Goal: Navigation & Orientation: Find specific page/section

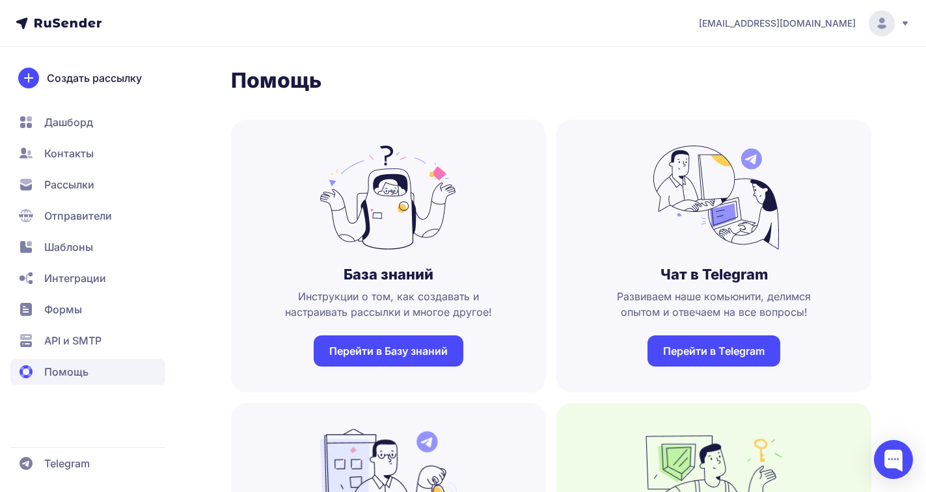
click at [70, 126] on span "Дашборд" at bounding box center [68, 122] width 49 height 16
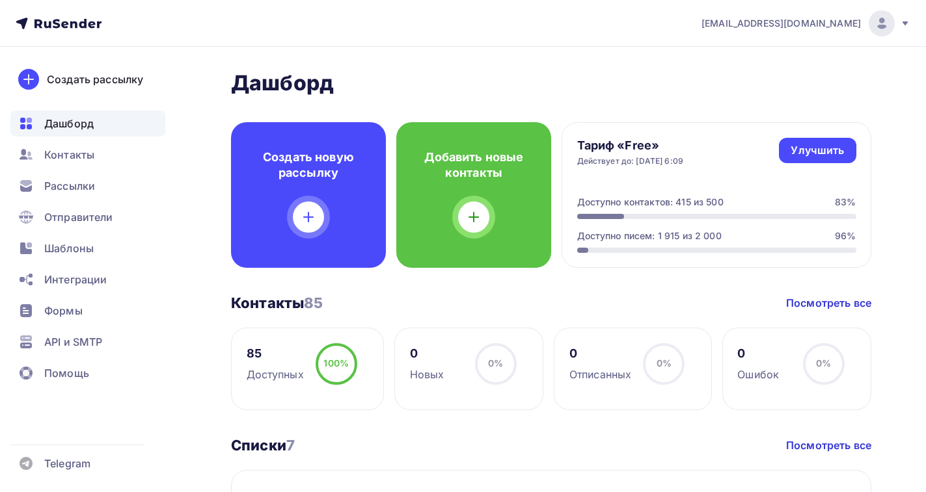
scroll to position [195, 0]
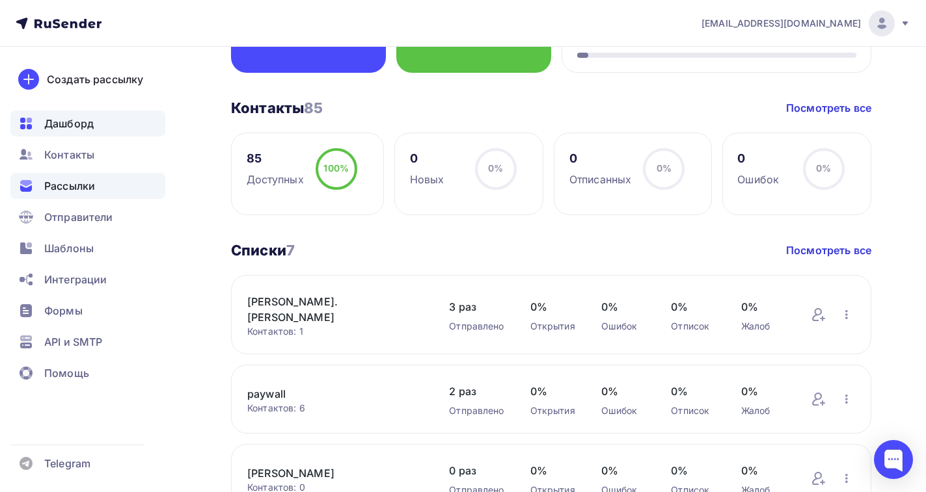
click at [66, 187] on span "Рассылки" at bounding box center [69, 186] width 51 height 16
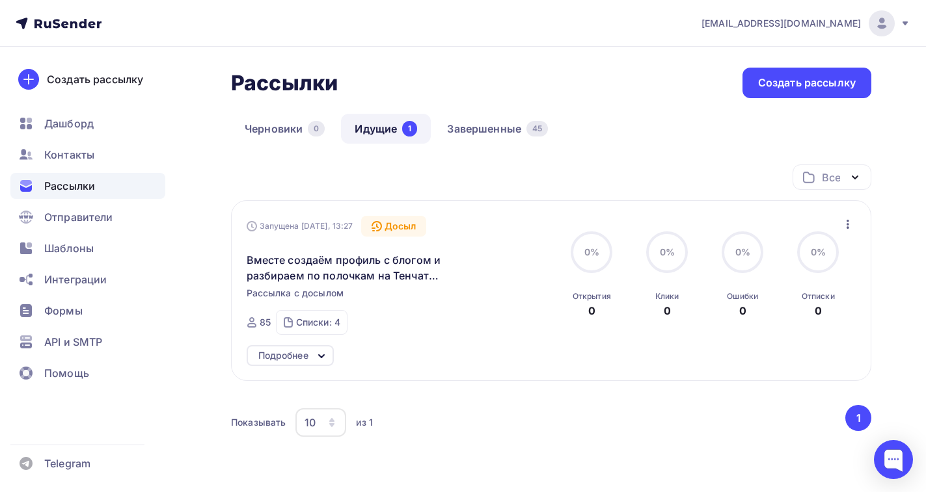
click at [383, 131] on link "Идущие 1" at bounding box center [386, 129] width 90 height 30
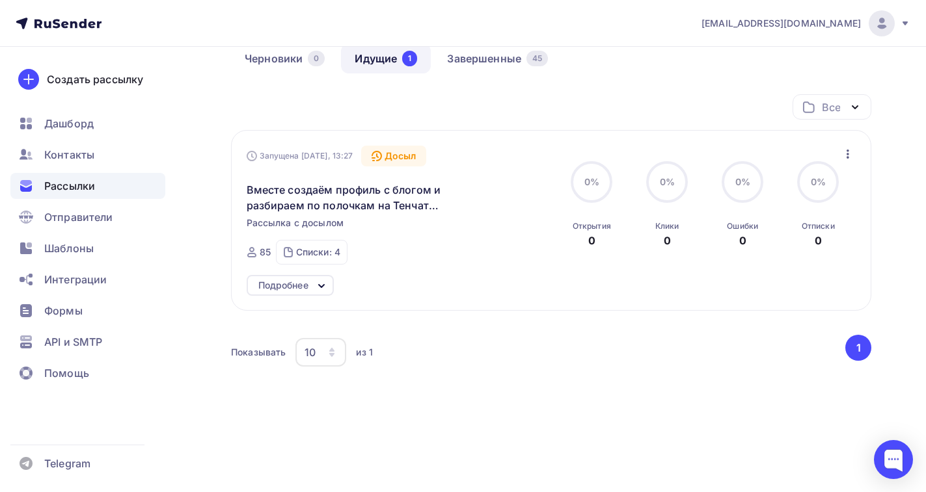
scroll to position [77, 0]
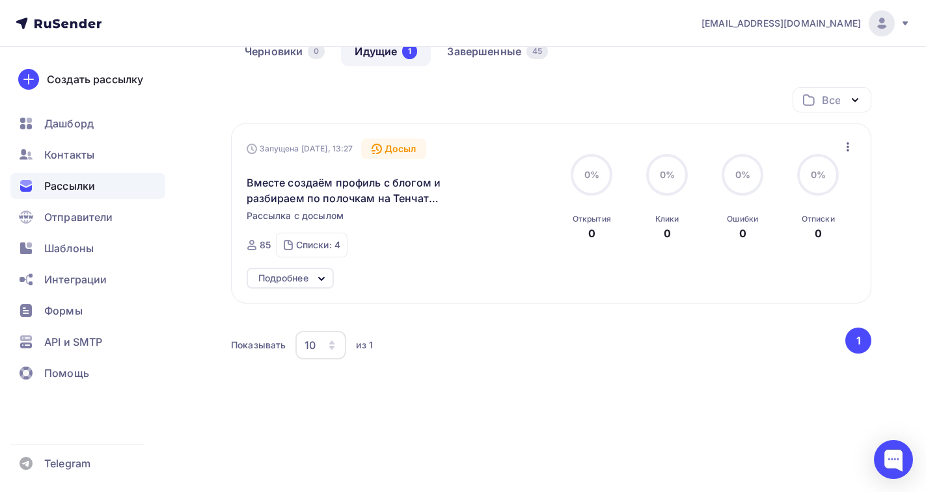
click at [319, 280] on icon at bounding box center [322, 279] width 16 height 16
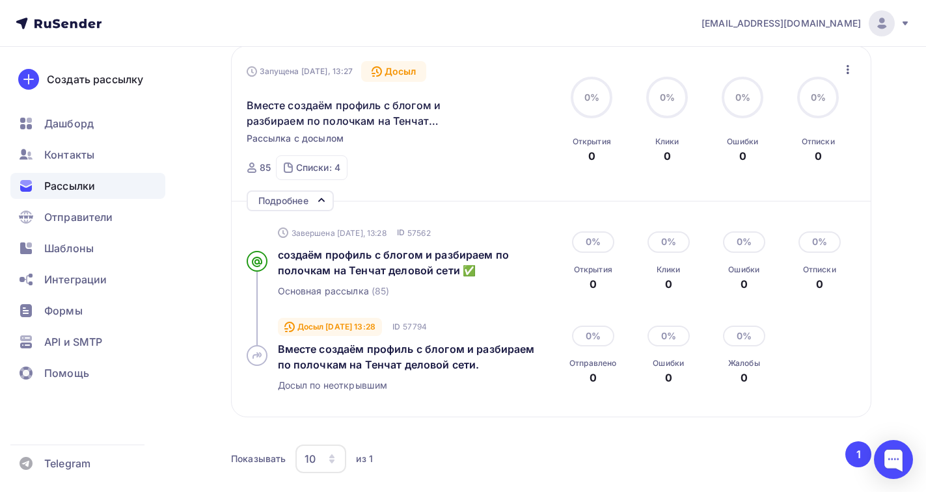
scroll to position [139, 0]
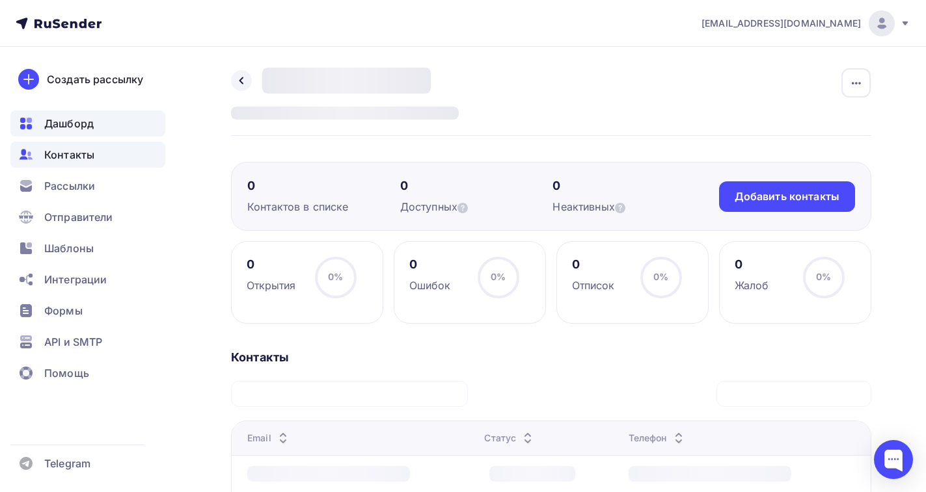
click at [75, 128] on span "Дашборд" at bounding box center [68, 124] width 49 height 16
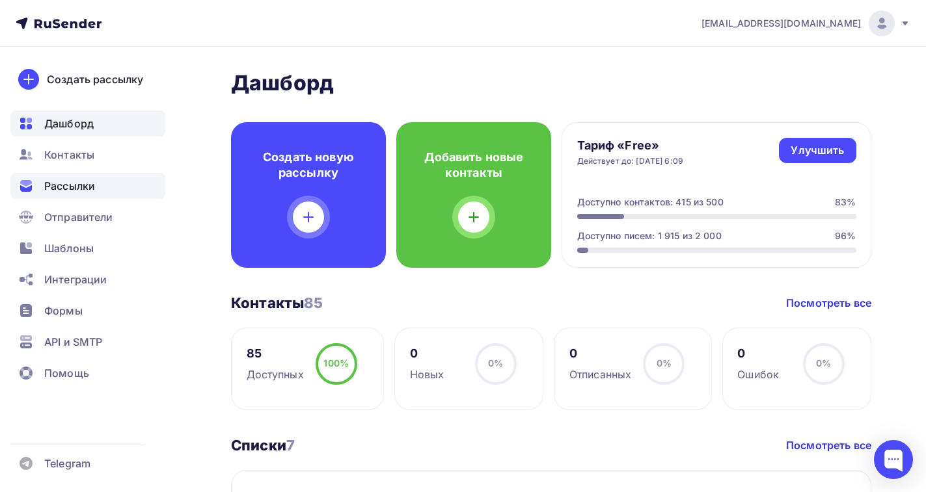
click at [79, 184] on span "Рассылки" at bounding box center [69, 186] width 51 height 16
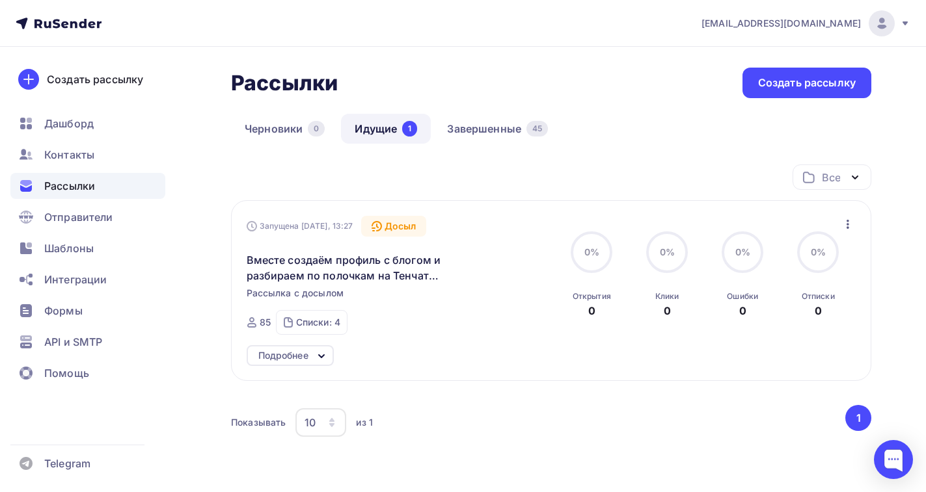
click at [319, 358] on icon at bounding box center [322, 357] width 16 height 16
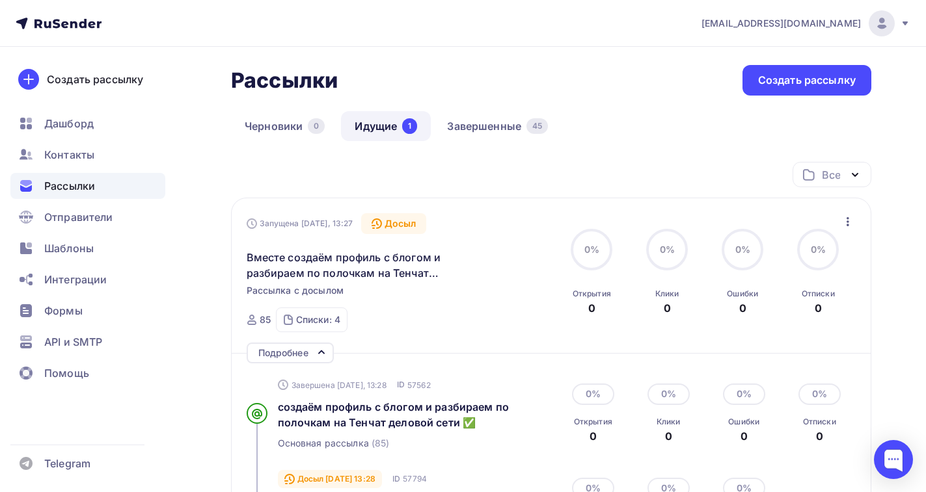
scroll to position [130, 0]
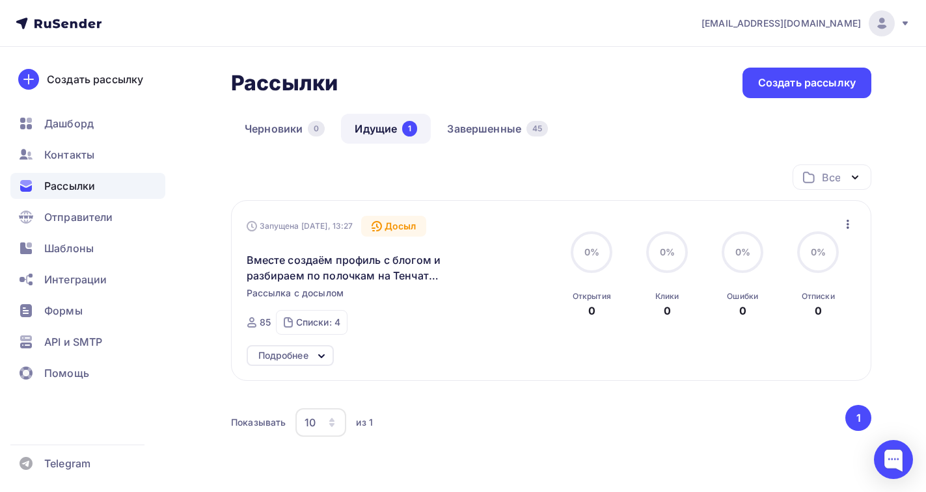
click at [321, 356] on icon at bounding box center [322, 357] width 16 height 16
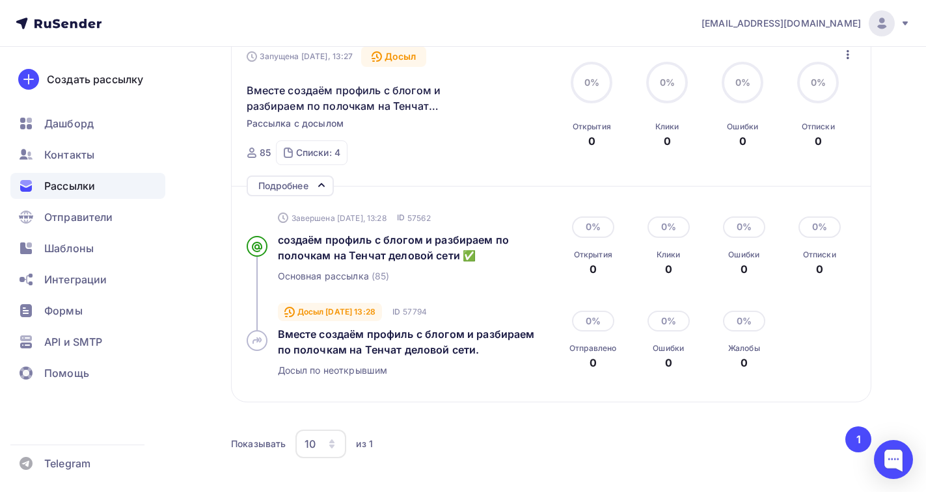
scroll to position [195, 0]
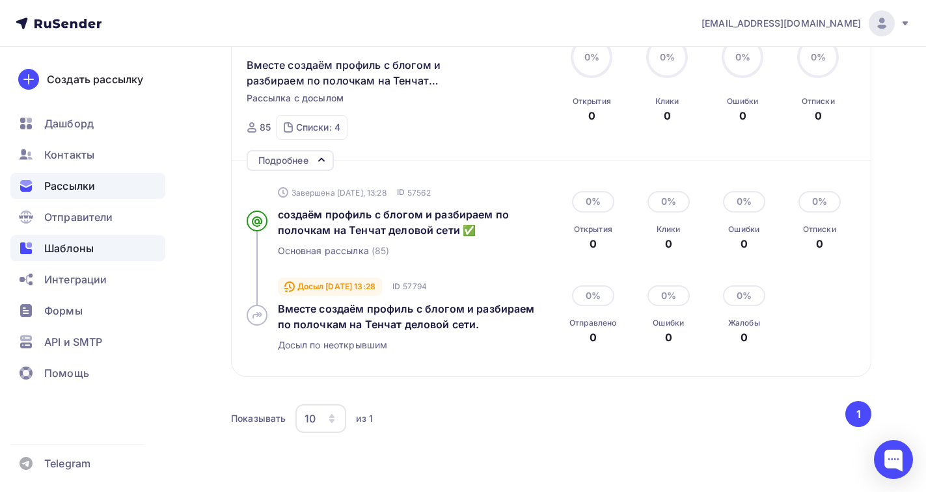
click at [55, 252] on span "Шаблоны" at bounding box center [68, 249] width 49 height 16
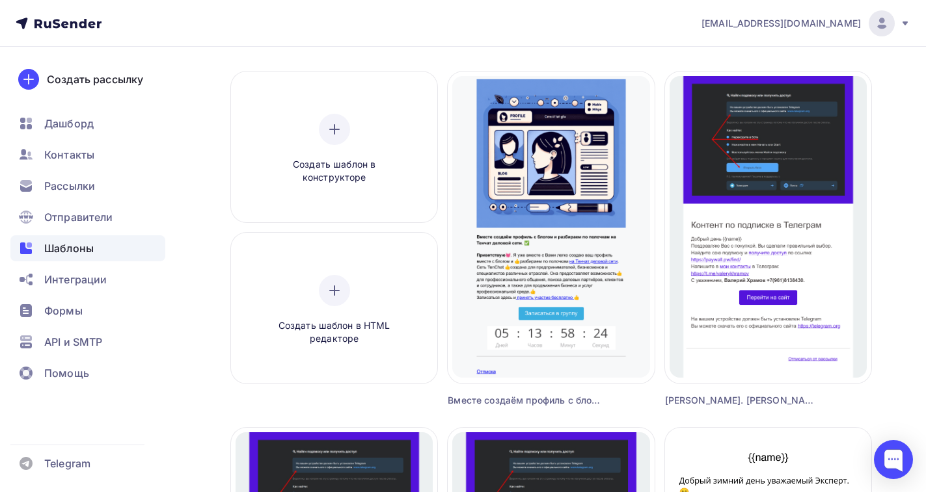
scroll to position [65, 0]
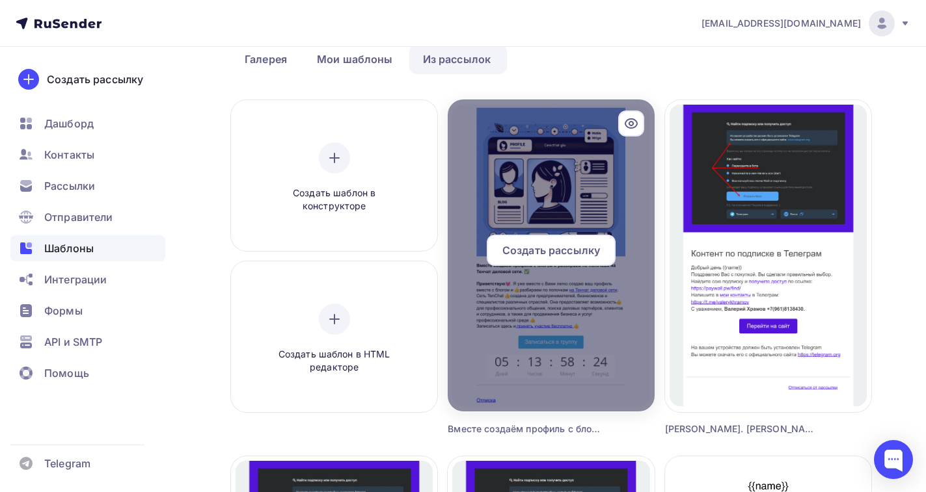
click at [632, 124] on icon at bounding box center [631, 124] width 4 height 4
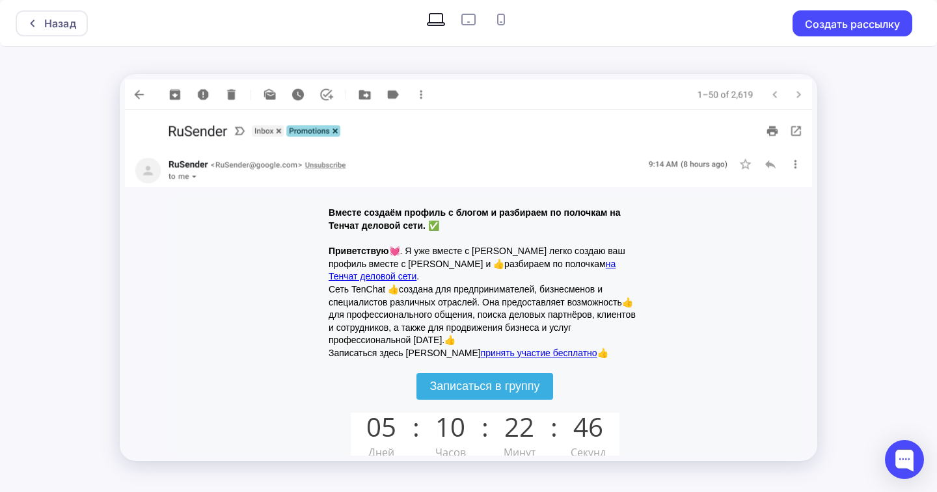
scroll to position [325, 0]
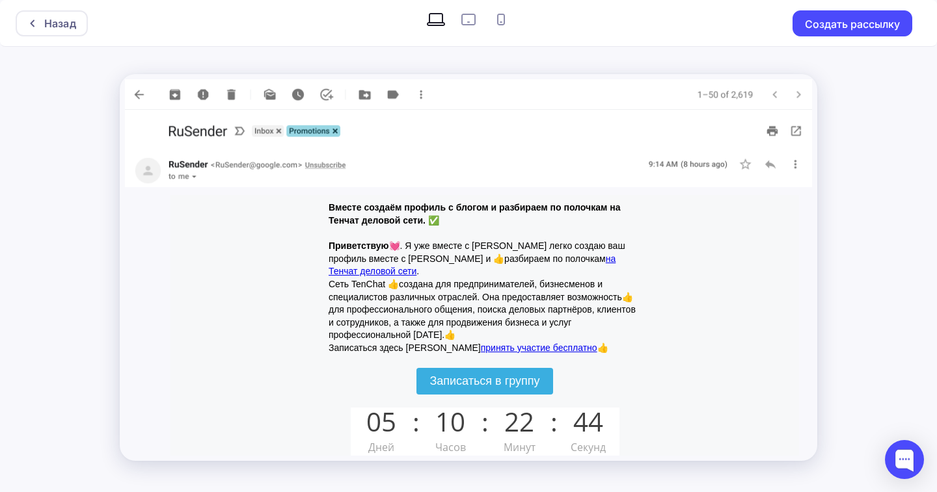
click at [444, 375] on span "Записаться в группу" at bounding box center [484, 381] width 110 height 13
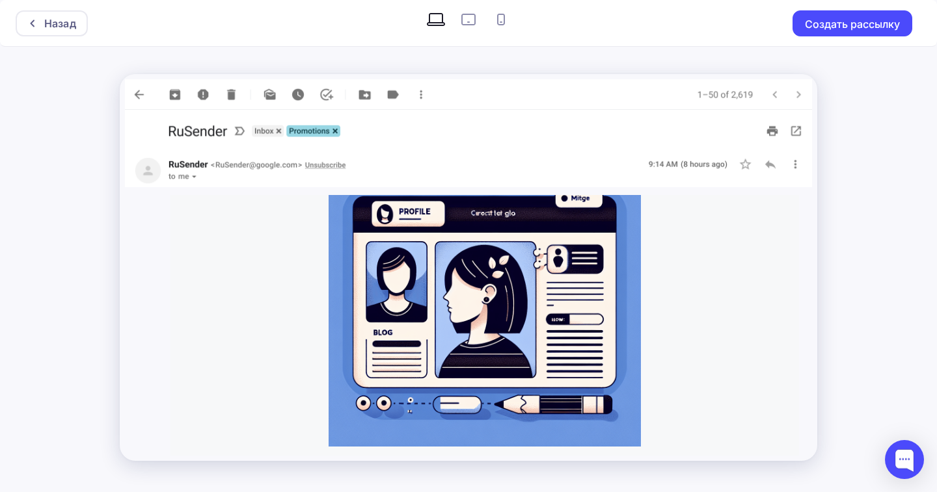
scroll to position [0, 0]
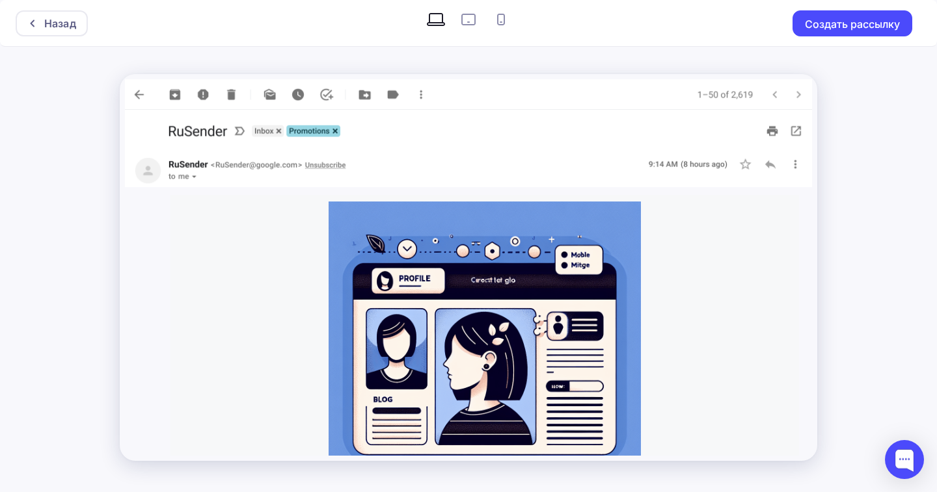
click at [747, 163] on img at bounding box center [468, 170] width 687 height 33
click at [745, 165] on img at bounding box center [468, 170] width 687 height 33
click at [744, 165] on img at bounding box center [468, 170] width 687 height 33
click at [770, 163] on img at bounding box center [468, 170] width 687 height 33
click at [794, 163] on img at bounding box center [468, 170] width 687 height 33
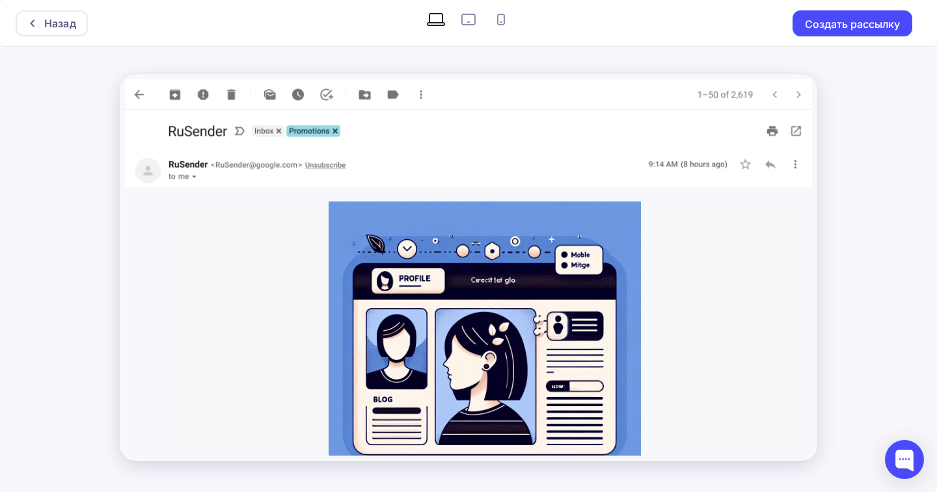
click at [420, 92] on img at bounding box center [468, 94] width 687 height 31
click at [498, 18] on icon at bounding box center [501, 20] width 8 height 12
radio input "true"
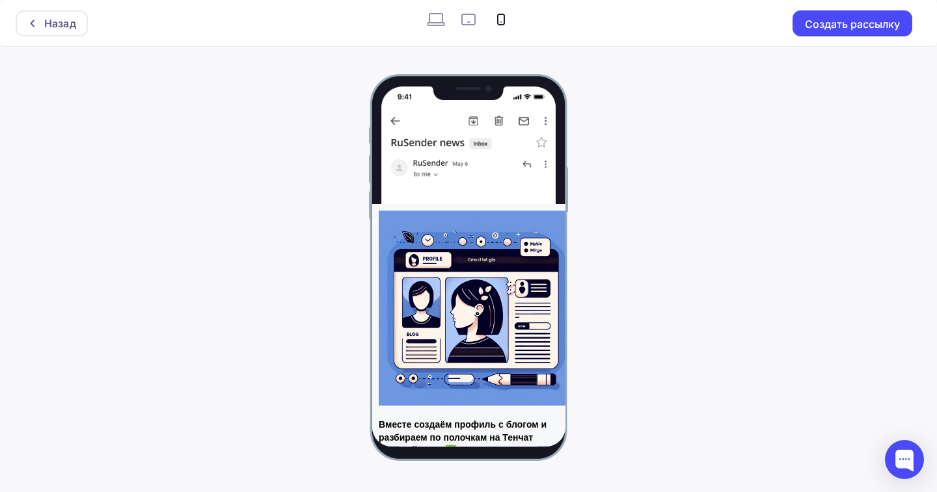
click at [466, 19] on icon at bounding box center [468, 19] width 21 height 21
radio input "true"
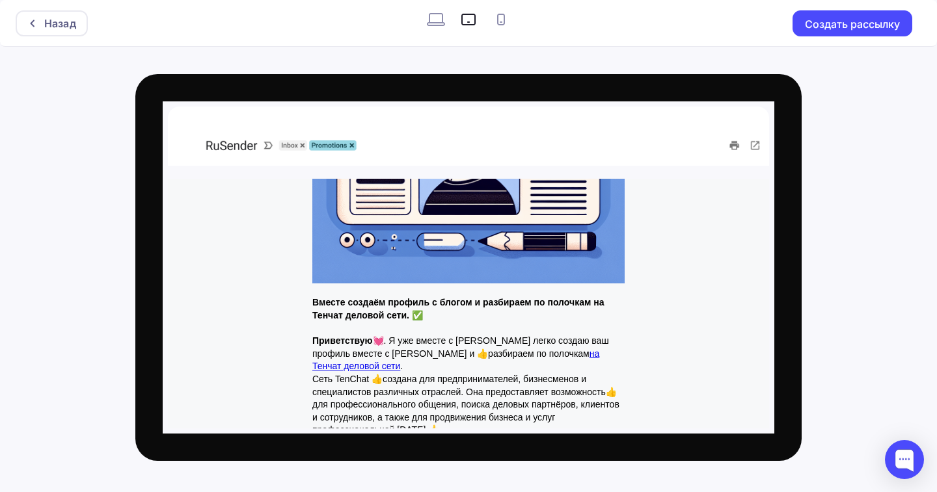
scroll to position [130, 0]
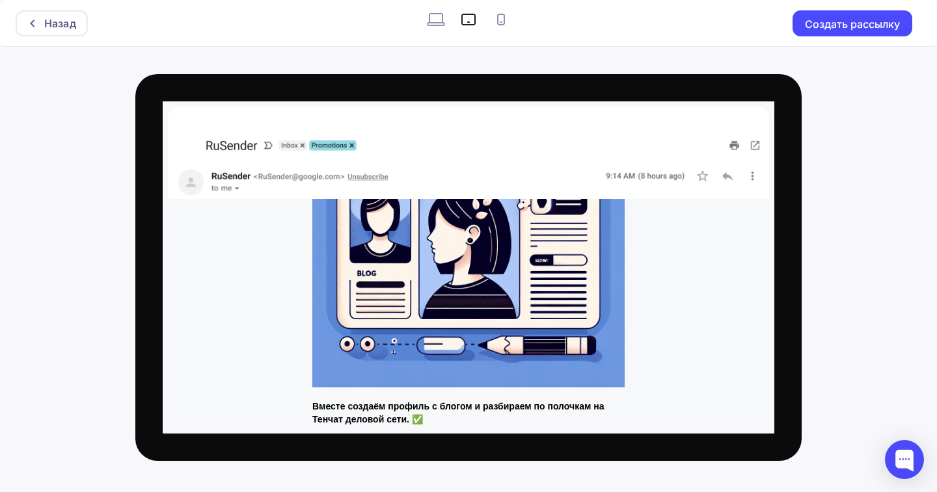
click at [440, 19] on icon at bounding box center [435, 19] width 21 height 21
radio input "true"
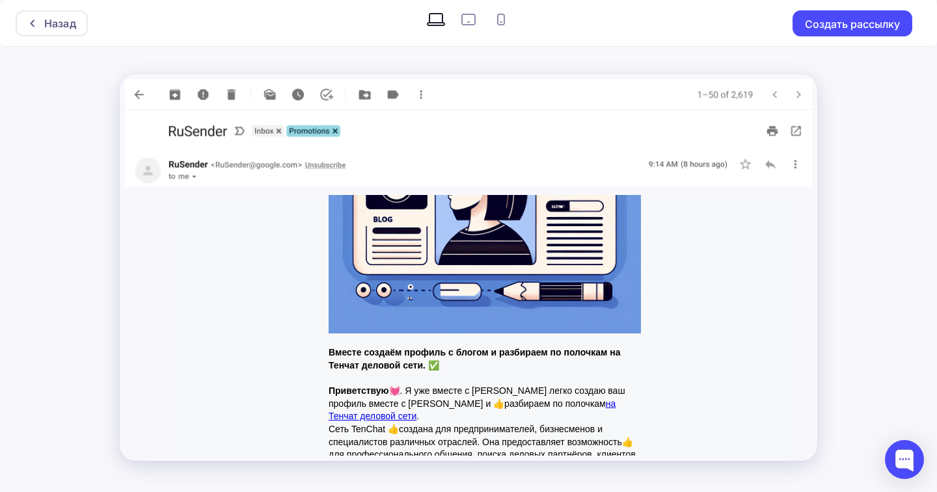
scroll to position [47, 0]
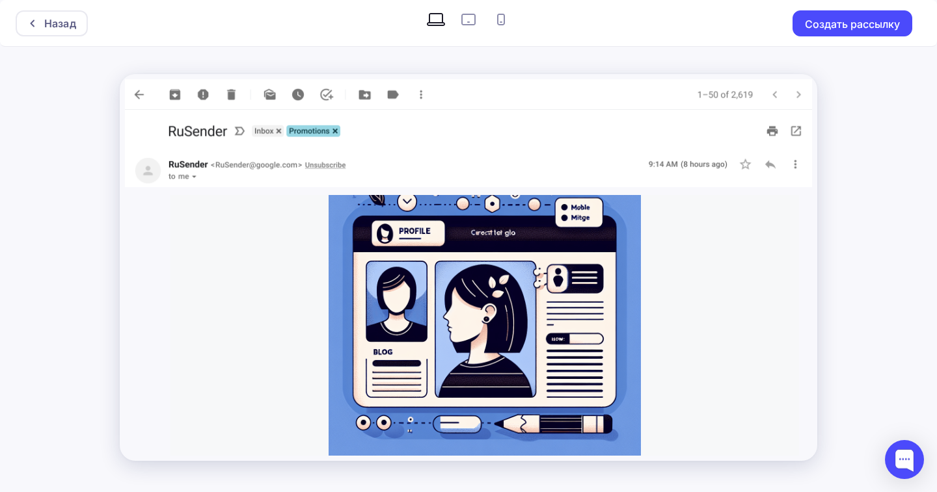
click at [496, 22] on icon at bounding box center [501, 19] width 21 height 21
radio input "true"
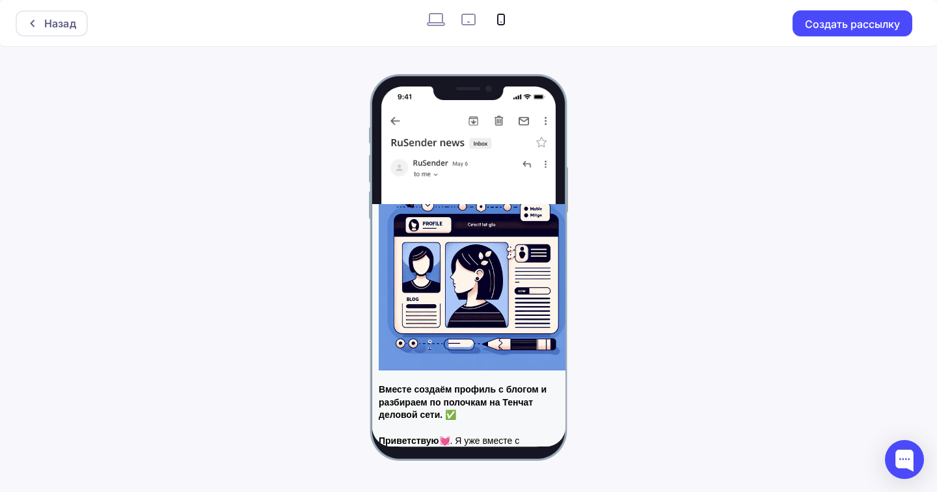
scroll to position [0, 0]
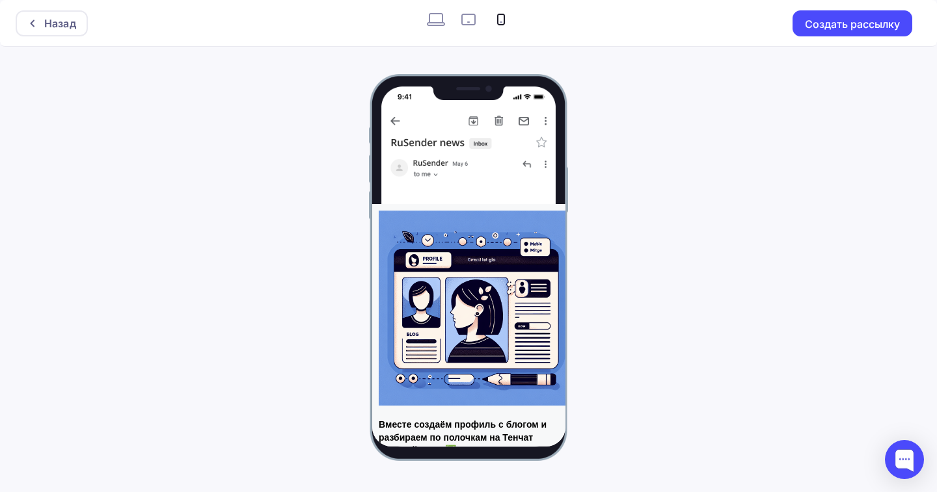
click at [526, 161] on div at bounding box center [468, 267] width 235 height 387
click at [543, 163] on div at bounding box center [468, 267] width 235 height 387
click at [444, 16] on icon at bounding box center [435, 19] width 21 height 21
radio input "true"
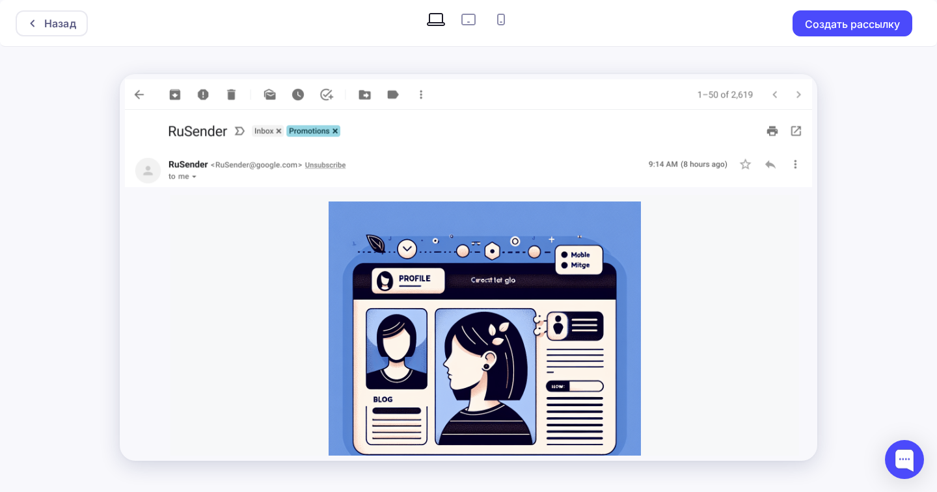
click at [794, 131] on img at bounding box center [468, 132] width 687 height 44
click at [772, 163] on img at bounding box center [468, 170] width 687 height 33
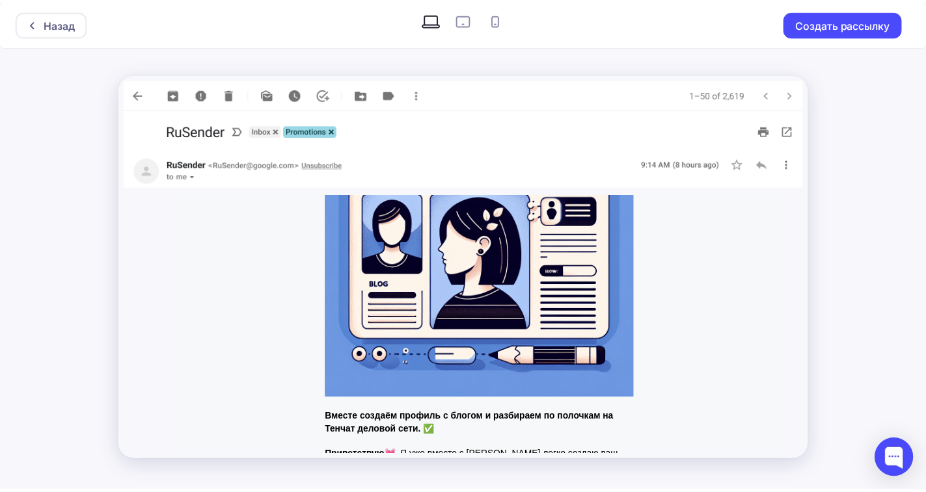
scroll to position [47, 0]
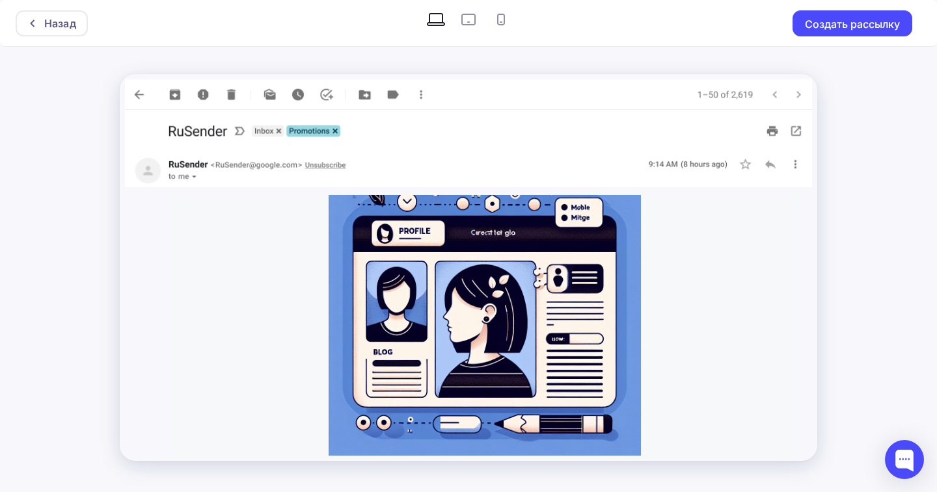
click at [141, 95] on img at bounding box center [468, 94] width 687 height 31
click at [60, 27] on div "Назад" at bounding box center [60, 24] width 32 height 16
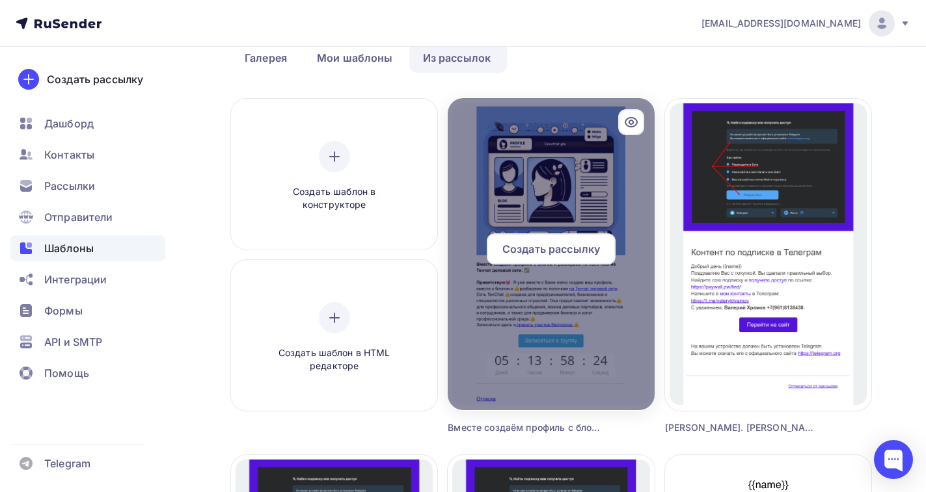
scroll to position [65, 0]
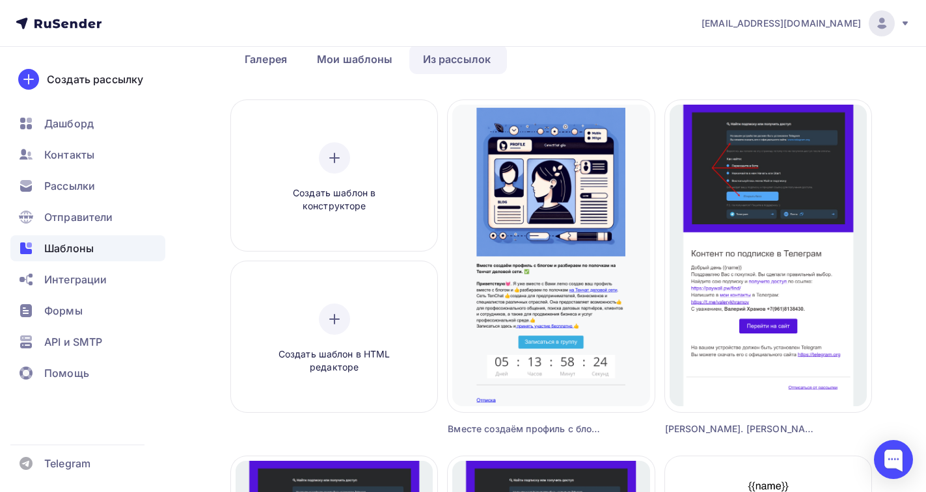
drag, startPoint x: 539, startPoint y: 178, endPoint x: 579, endPoint y: 59, distance: 126.1
click at [579, 59] on ul "Галерея Мои шаблоны Из рассылок" at bounding box center [551, 59] width 640 height 30
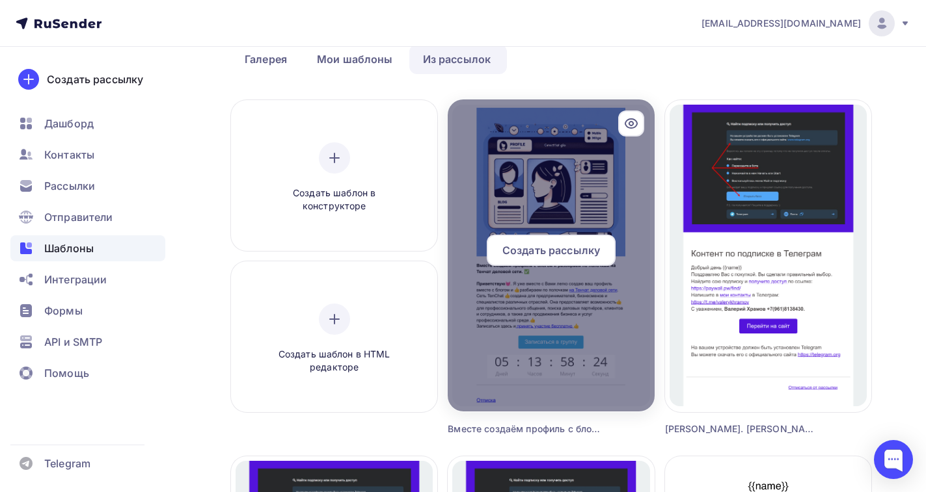
click at [627, 120] on icon at bounding box center [631, 124] width 16 height 16
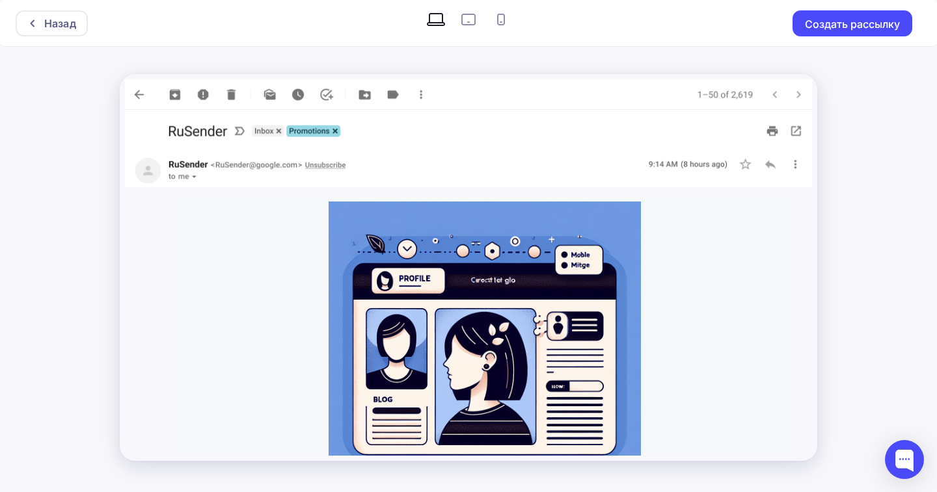
click at [422, 92] on img at bounding box center [468, 94] width 687 height 31
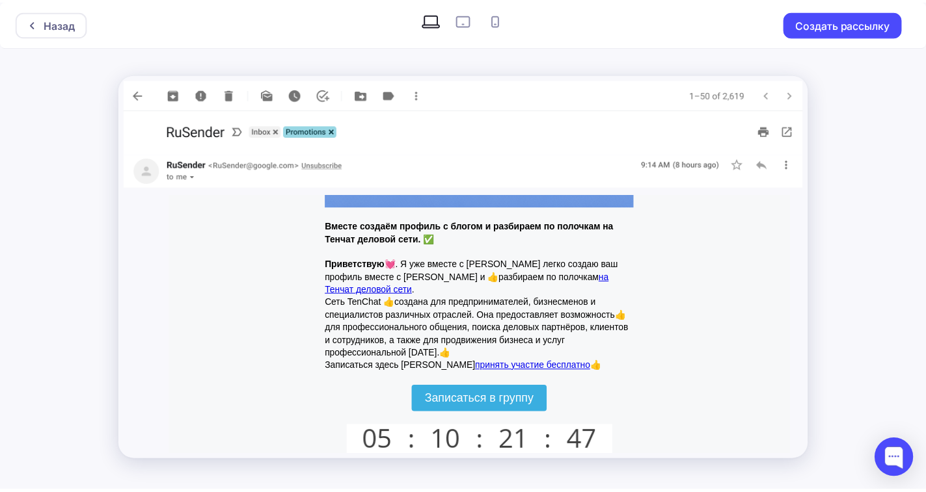
scroll to position [373, 0]
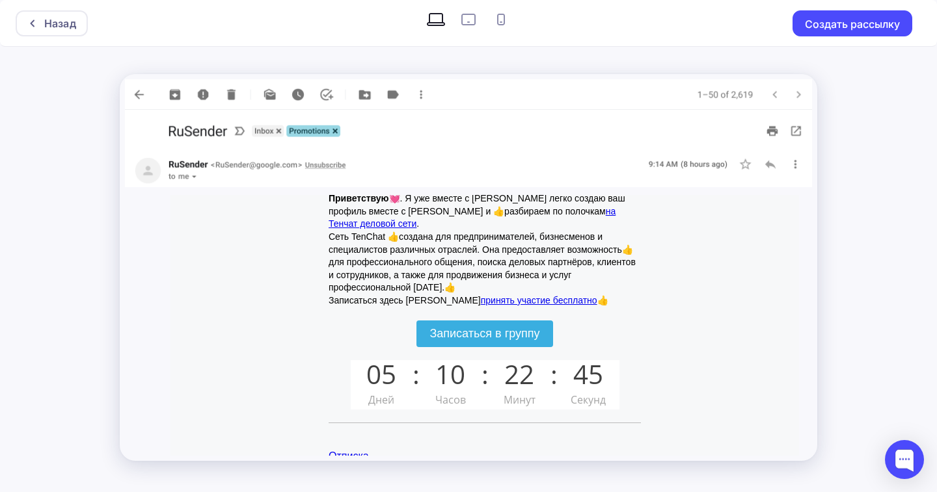
click at [539, 212] on link "на Тенчат деловой сети" at bounding box center [472, 217] width 287 height 23
click at [50, 23] on div "Назад" at bounding box center [60, 24] width 32 height 16
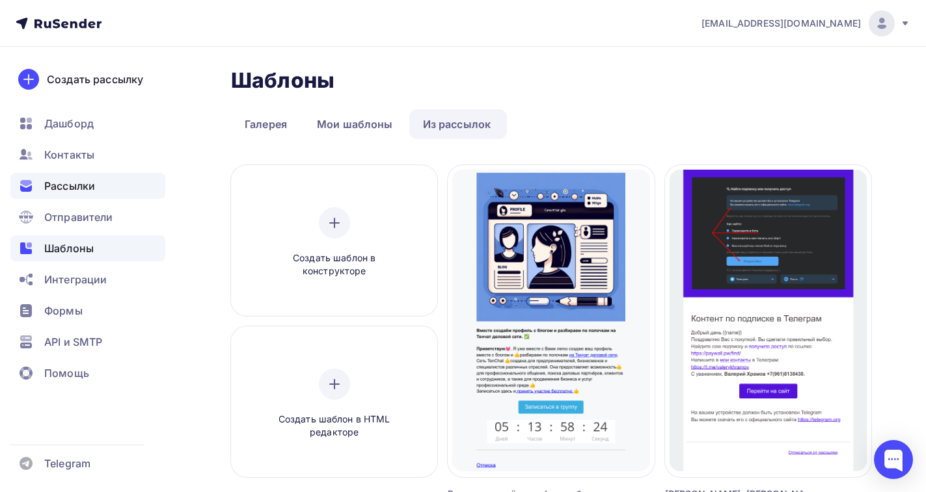
click at [46, 185] on span "Рассылки" at bounding box center [69, 186] width 51 height 16
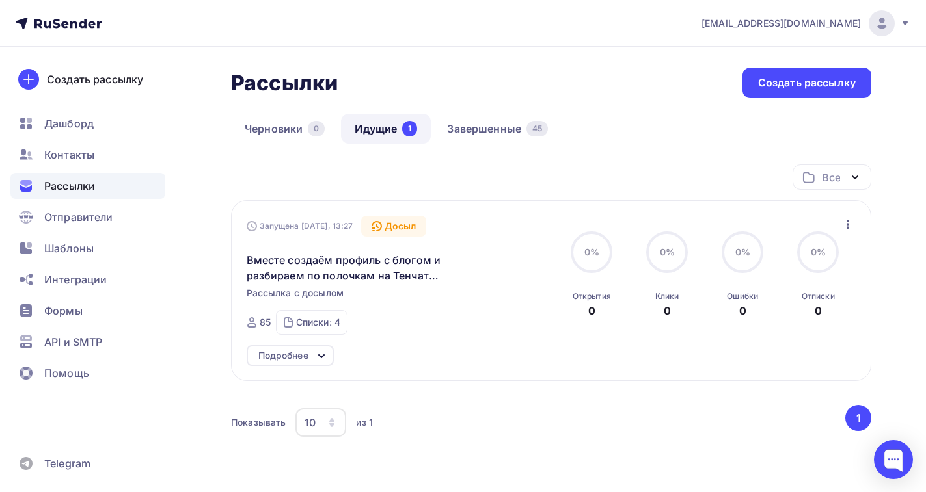
click at [377, 126] on link "Идущие 1" at bounding box center [386, 129] width 90 height 30
click at [318, 356] on icon at bounding box center [322, 357] width 16 height 16
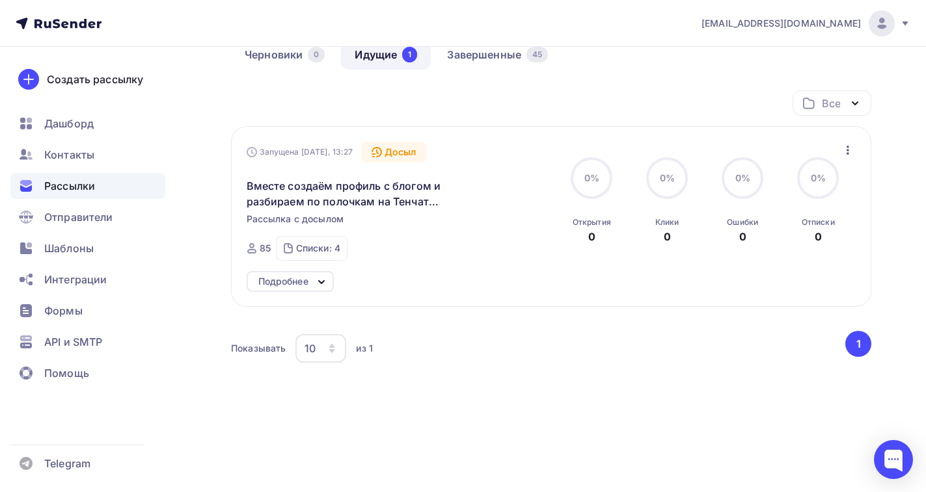
scroll to position [77, 0]
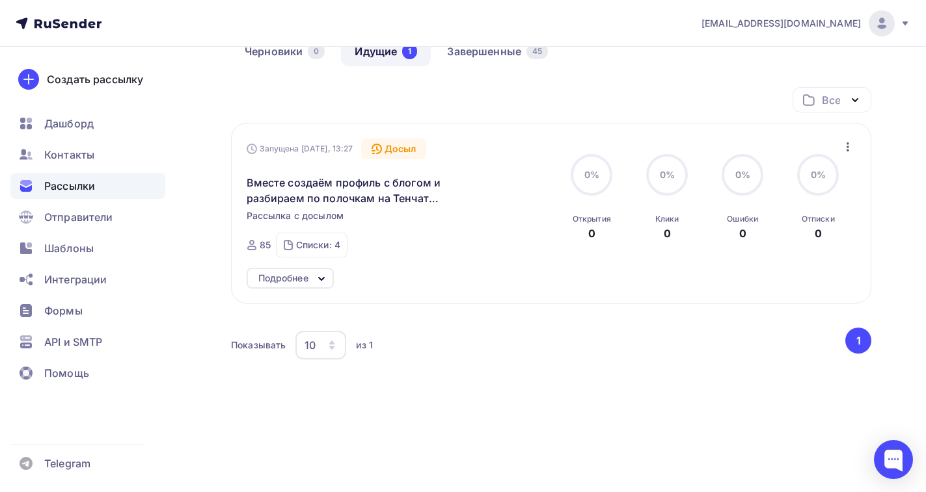
click at [322, 277] on icon at bounding box center [322, 279] width 16 height 16
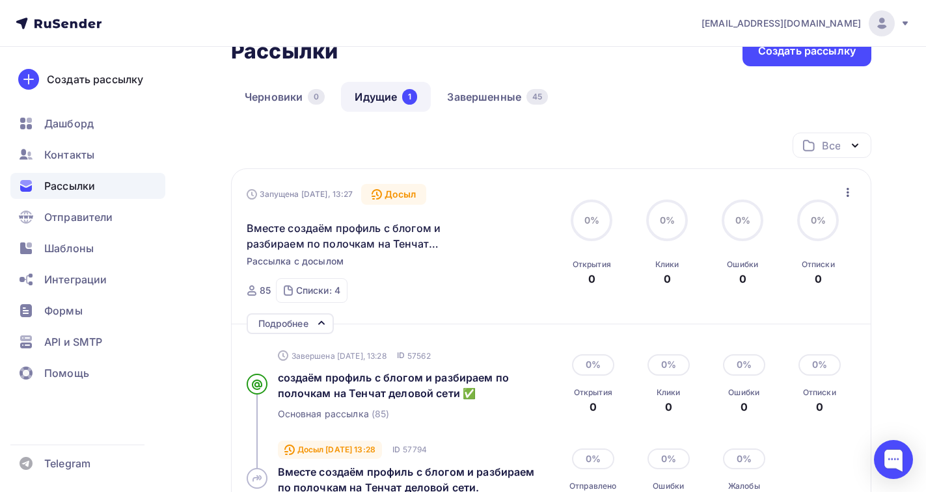
scroll to position [8, 0]
